Goal: Information Seeking & Learning: Learn about a topic

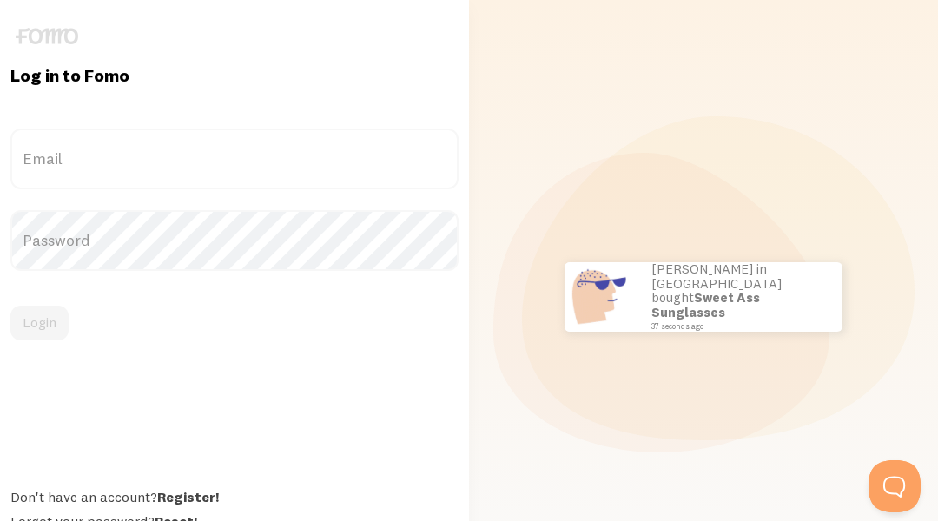
scroll to position [73, 0]
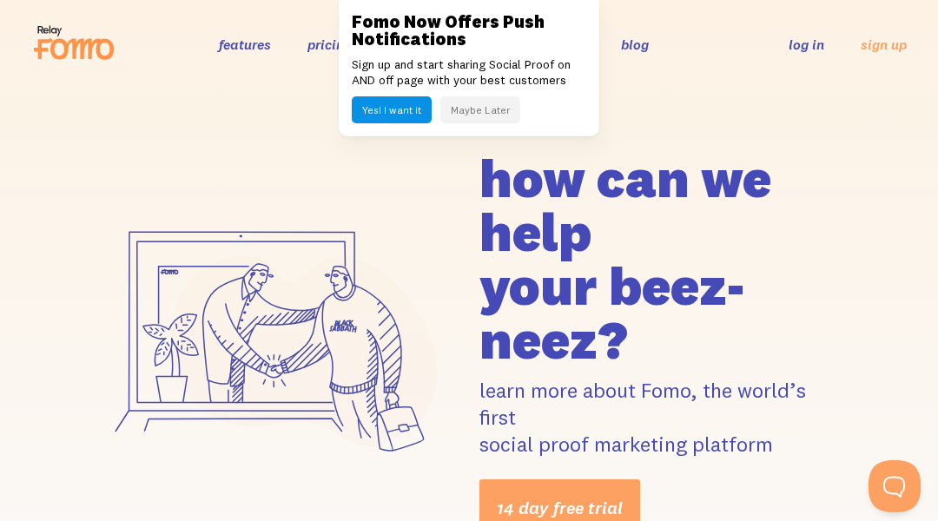
scroll to position [13079, 0]
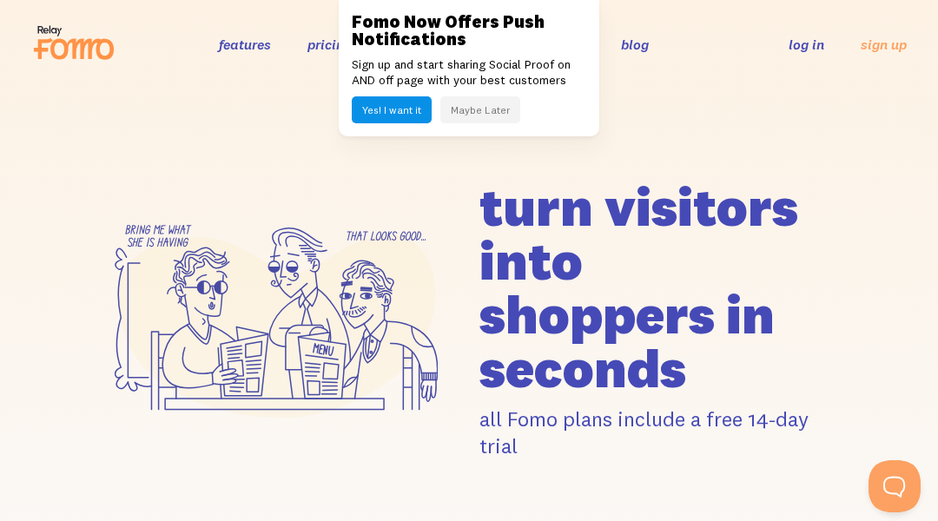
scroll to position [2082, 0]
